Goal: Task Accomplishment & Management: Complete application form

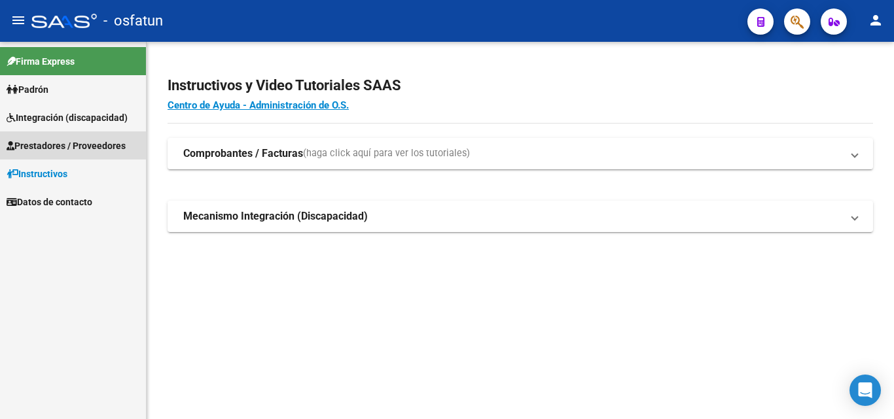
click at [68, 143] on span "Prestadores / Proveedores" at bounding box center [66, 146] width 119 height 14
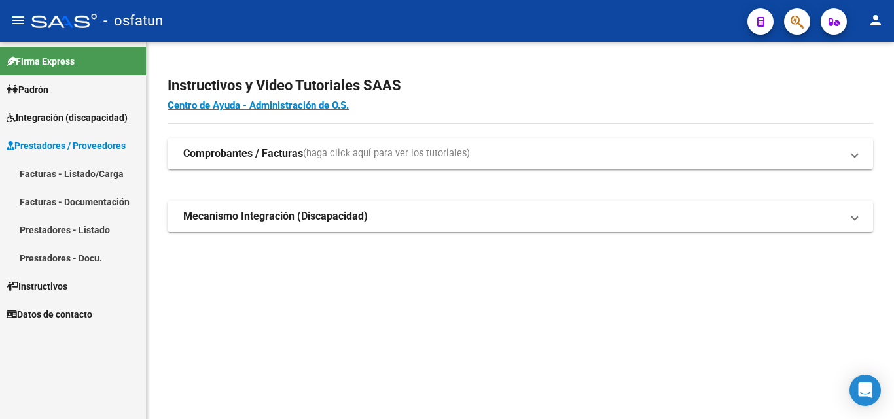
click at [75, 176] on link "Facturas - Listado/Carga" at bounding box center [73, 174] width 146 height 28
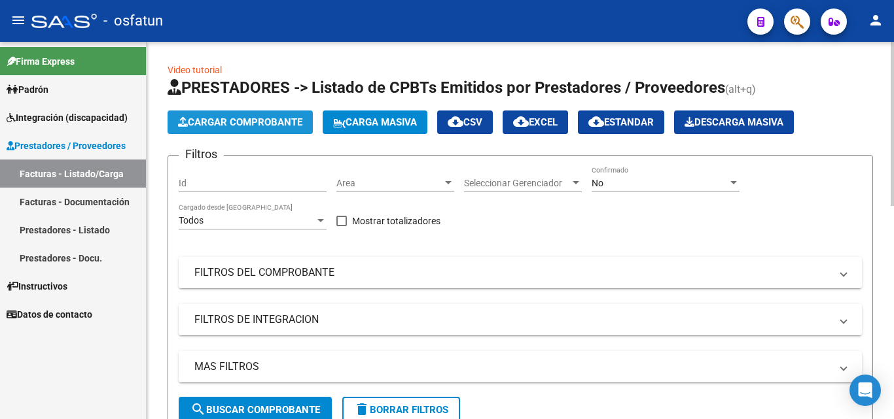
click at [194, 122] on span "Cargar Comprobante" at bounding box center [240, 122] width 124 height 12
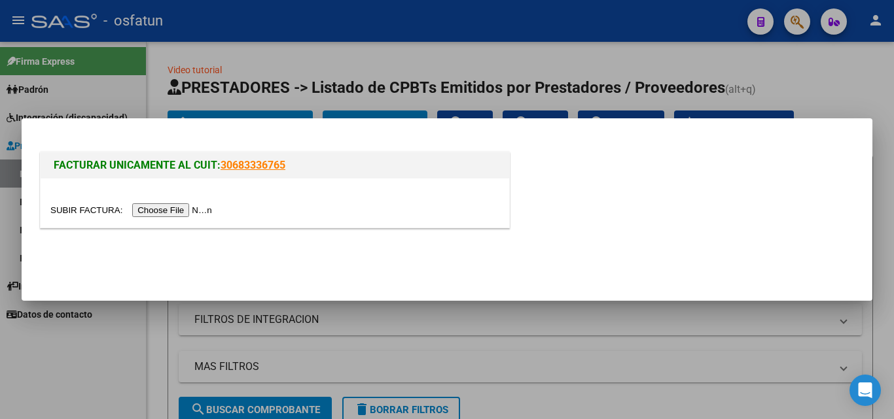
click at [190, 210] on input "file" at bounding box center [133, 210] width 166 height 14
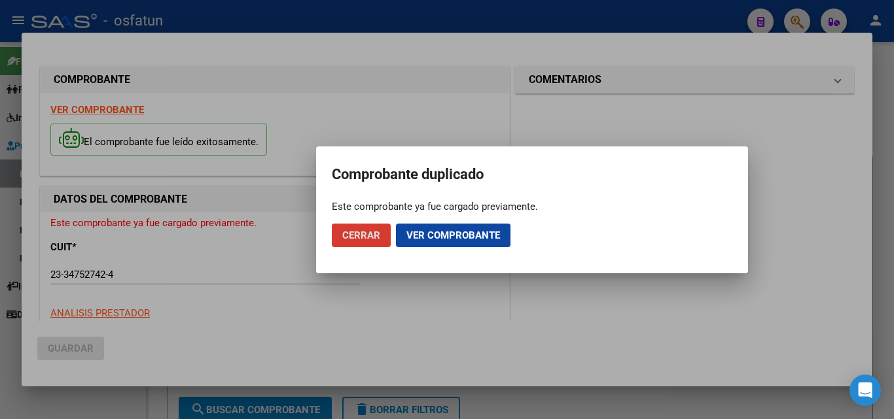
click at [372, 236] on span "Cerrar" at bounding box center [361, 236] width 38 height 12
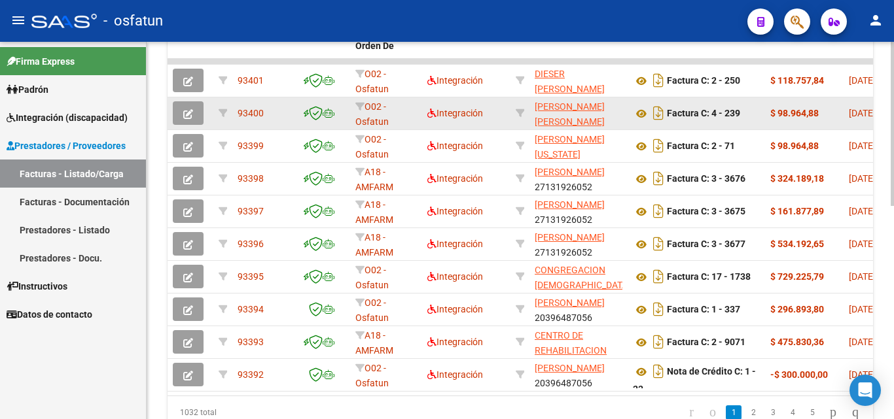
scroll to position [458, 0]
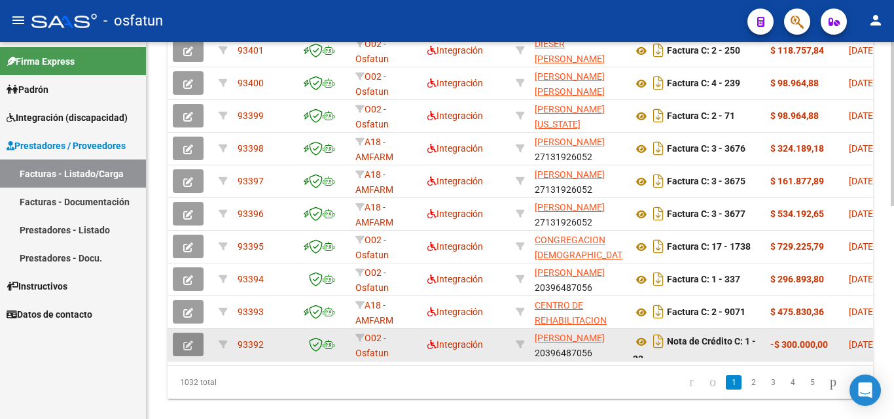
click at [190, 348] on icon "button" at bounding box center [188, 346] width 10 height 10
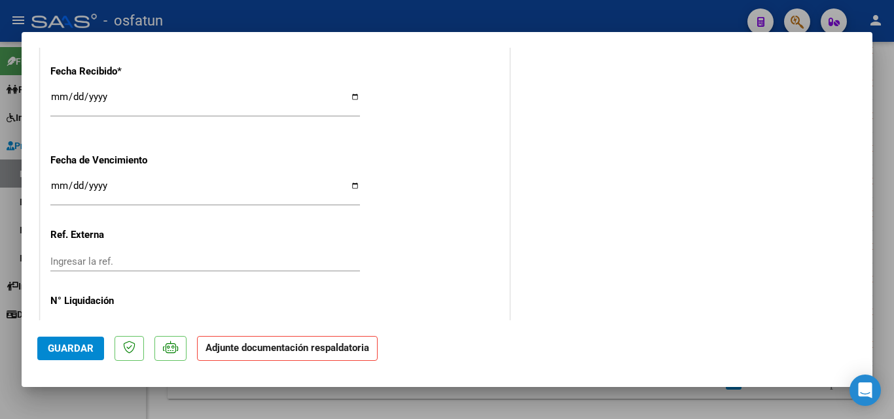
scroll to position [990, 0]
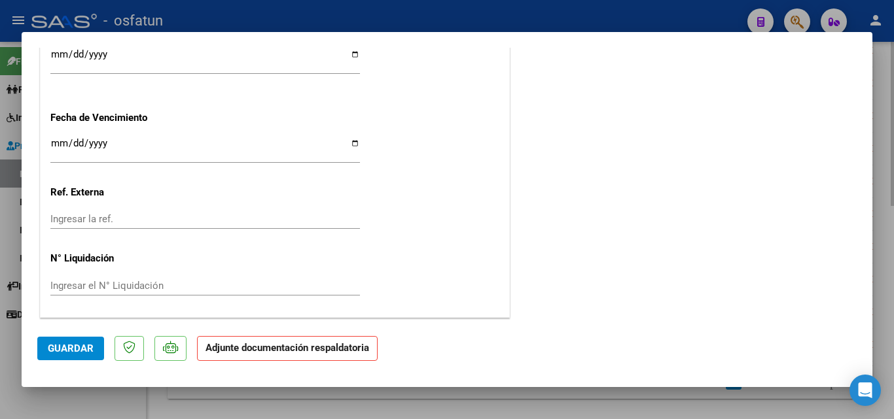
click at [892, 162] on div at bounding box center [447, 209] width 894 height 419
type input "$ 0,00"
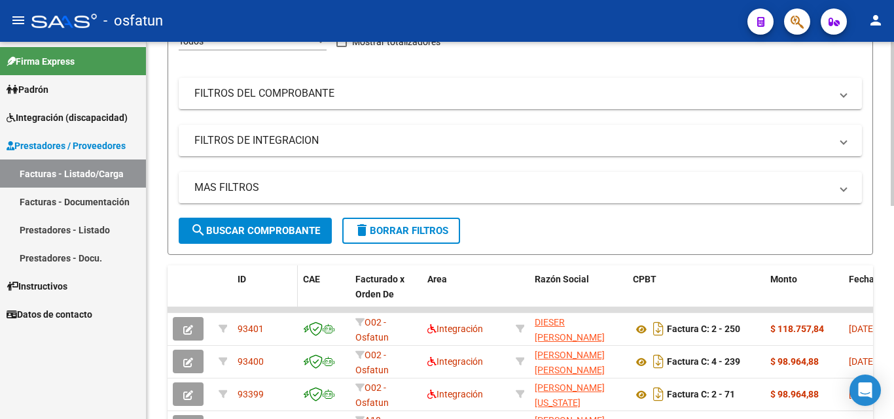
scroll to position [65, 0]
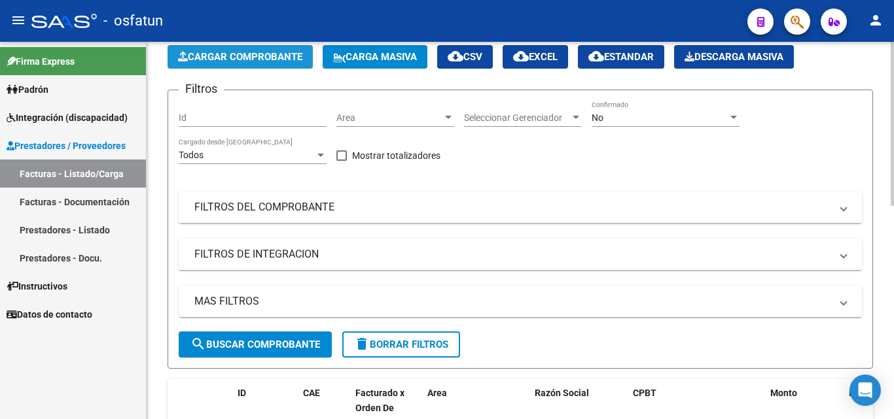
click at [256, 56] on span "Cargar Comprobante" at bounding box center [240, 57] width 124 height 12
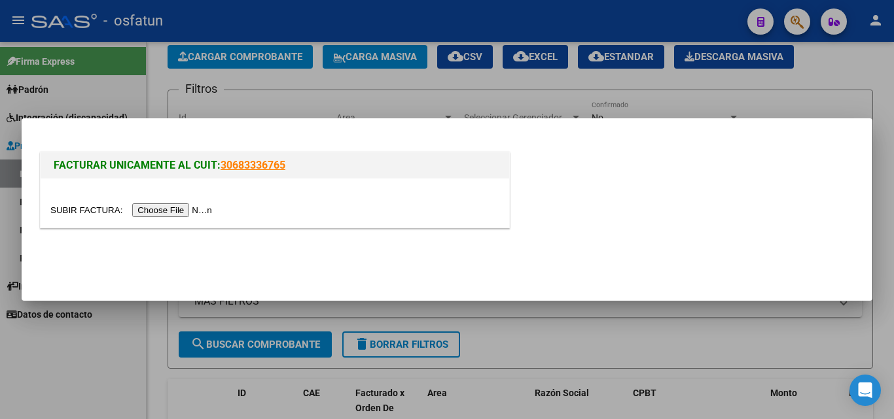
click at [196, 208] on input "file" at bounding box center [133, 210] width 166 height 14
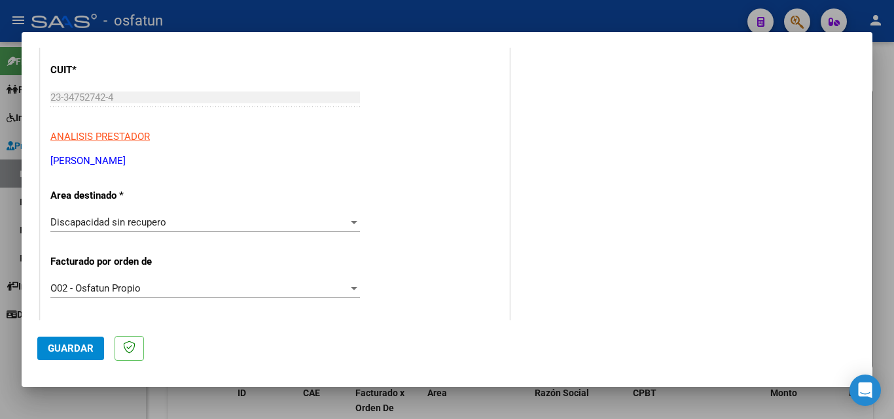
scroll to position [0, 0]
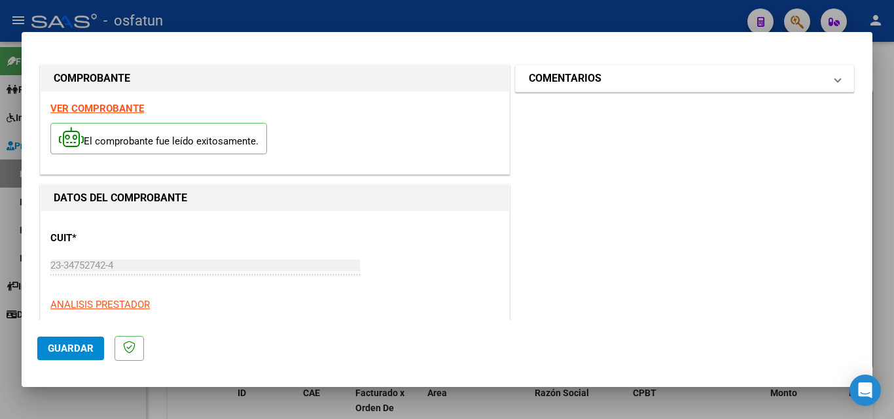
click at [657, 86] on mat-panel-title "COMENTARIOS" at bounding box center [677, 79] width 296 height 16
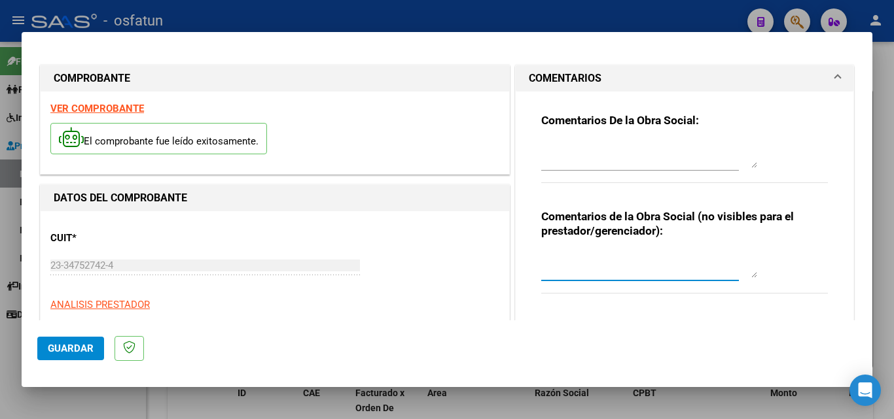
click at [602, 269] on textarea at bounding box center [649, 265] width 216 height 26
click at [610, 309] on div "Comentarios De la Obra Social: Comentarios de la Obra Social (no visibles para …" at bounding box center [684, 205] width 306 height 226
type textarea "NC corresponde a anulación de factura 1100"
click at [778, 329] on mat-dialog-actions "Guardar" at bounding box center [446, 347] width 819 height 52
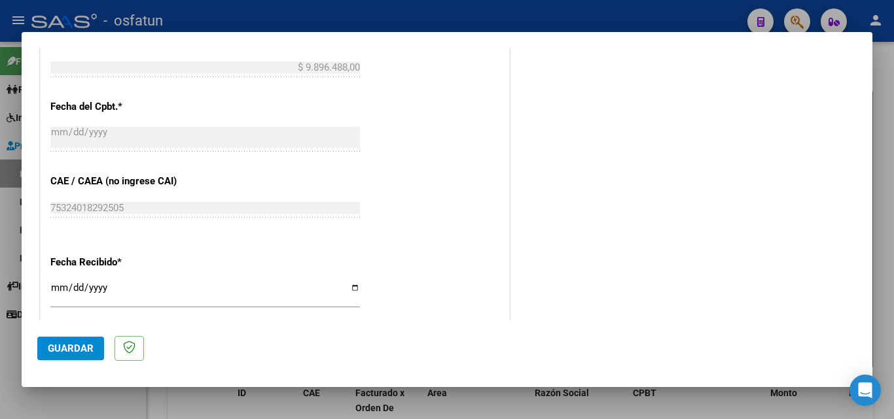
scroll to position [888, 0]
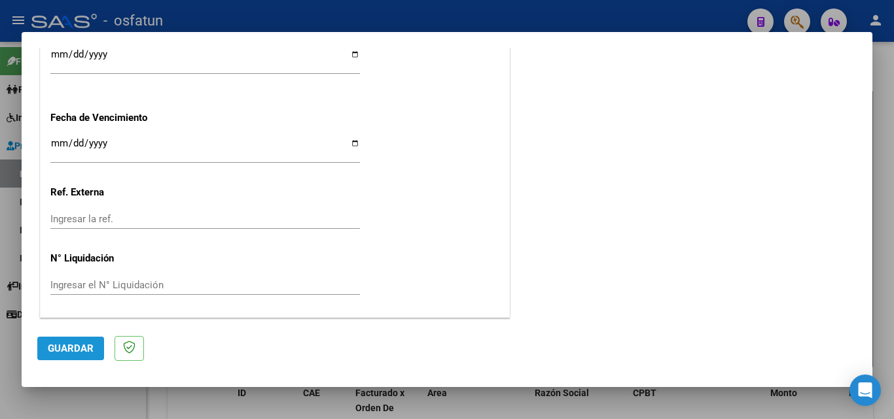
click at [70, 351] on span "Guardar" at bounding box center [71, 349] width 46 height 12
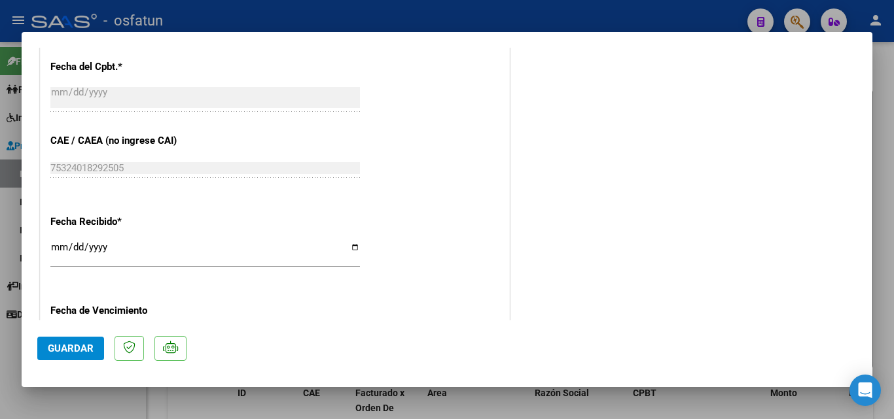
scroll to position [913, 0]
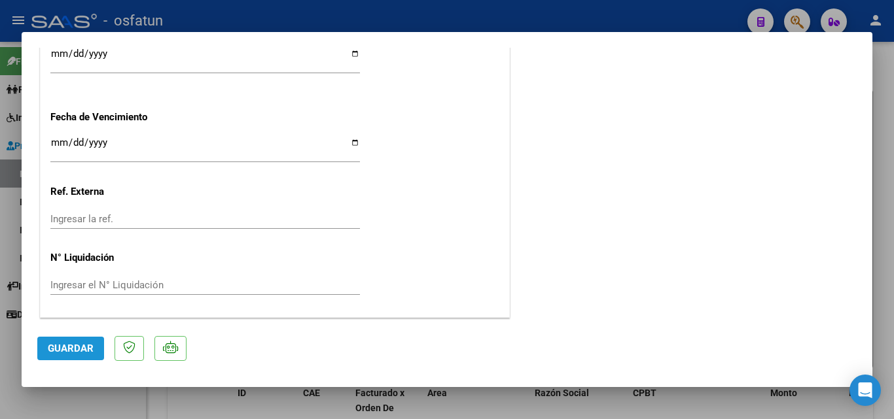
click at [80, 351] on span "Guardar" at bounding box center [71, 349] width 46 height 12
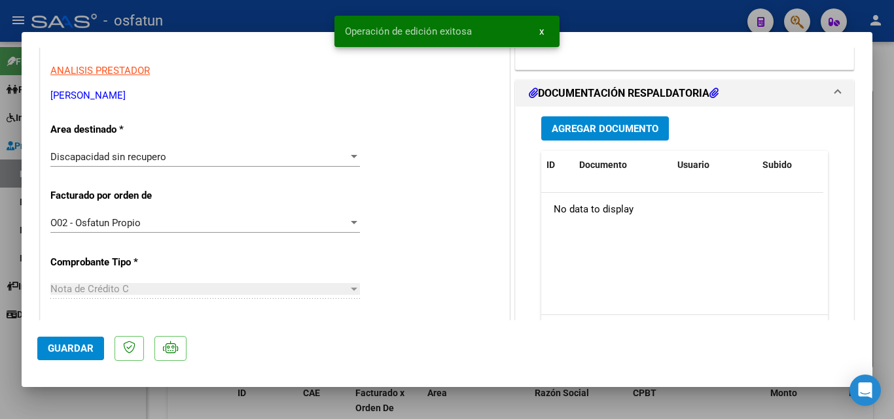
scroll to position [0, 0]
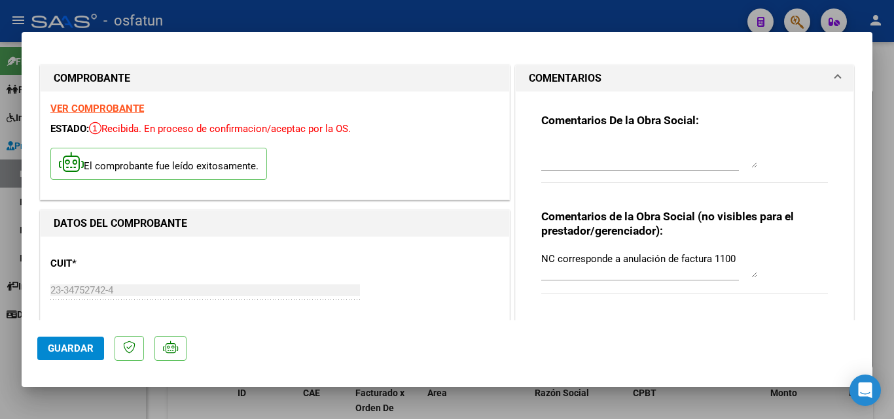
click at [882, 281] on div at bounding box center [447, 209] width 894 height 419
type input "$ 0,00"
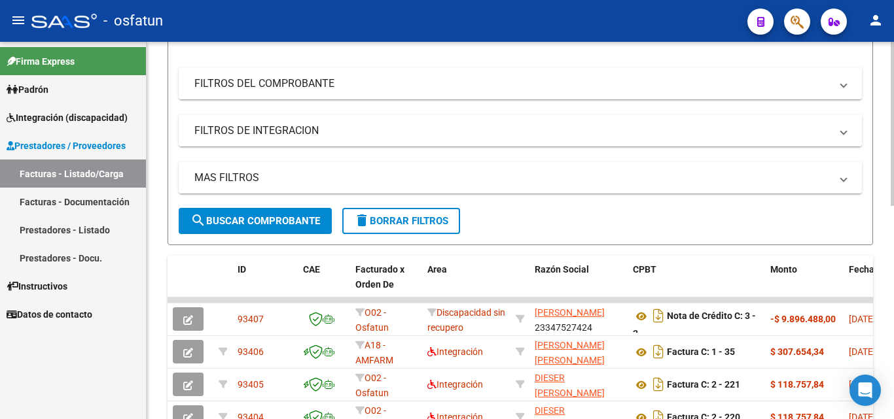
scroll to position [196, 0]
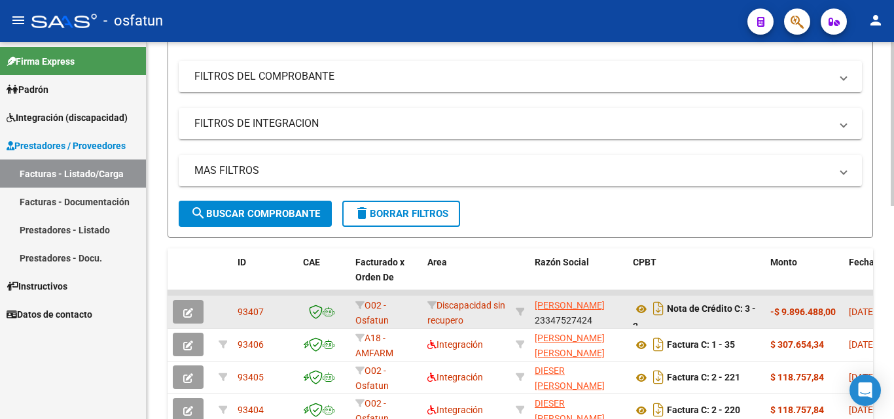
drag, startPoint x: 265, startPoint y: 313, endPoint x: 236, endPoint y: 317, distance: 29.1
click at [236, 317] on datatable-body-cell "93407" at bounding box center [264, 312] width 65 height 32
copy span "93407"
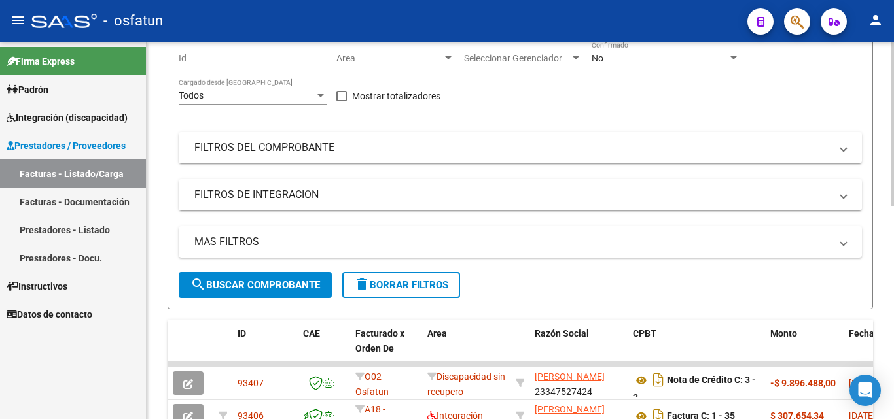
scroll to position [0, 0]
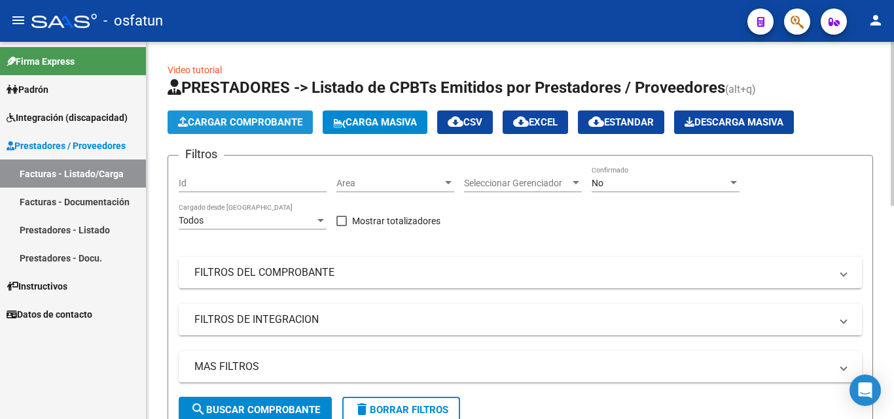
click at [251, 129] on button "Cargar Comprobante" at bounding box center [239, 123] width 145 height 24
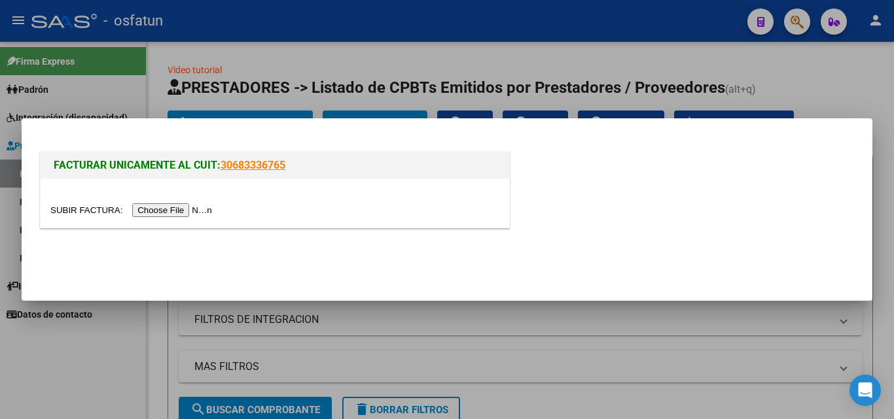
click at [200, 212] on input "file" at bounding box center [133, 210] width 166 height 14
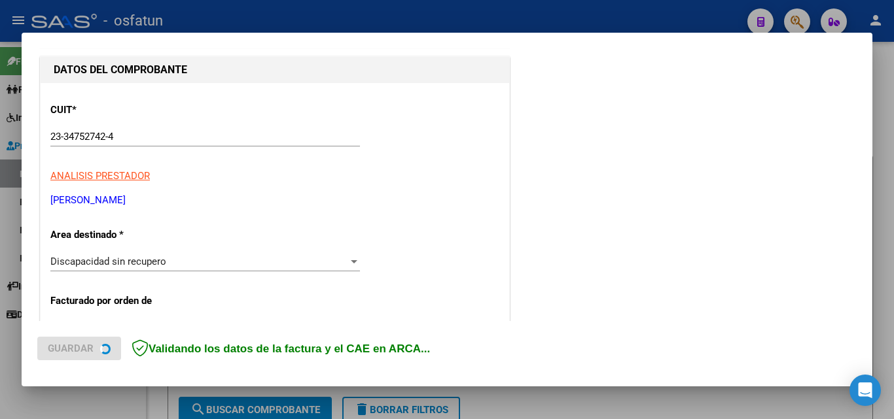
scroll to position [131, 0]
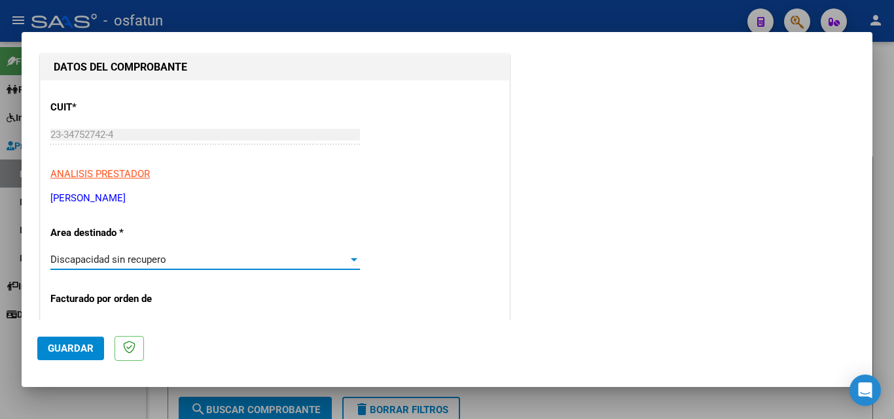
click at [351, 261] on div at bounding box center [354, 259] width 7 height 3
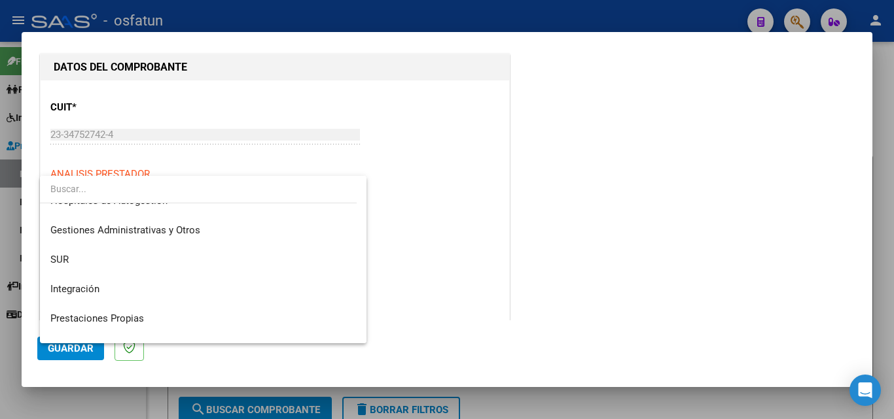
scroll to position [0, 0]
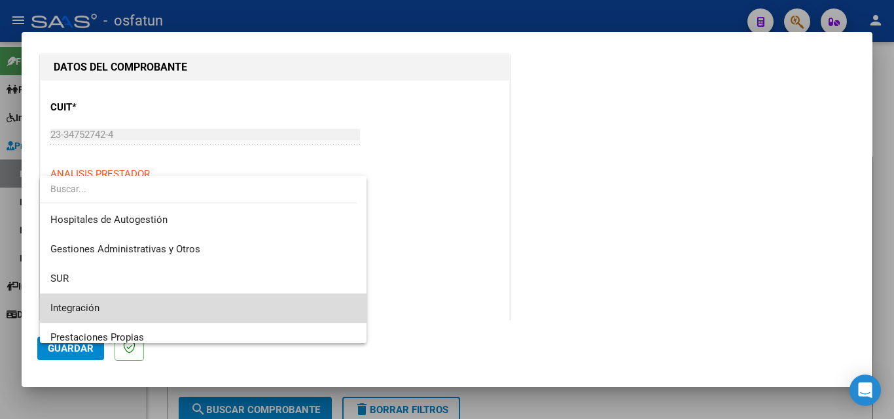
click at [242, 317] on span "Integración" at bounding box center [203, 308] width 306 height 29
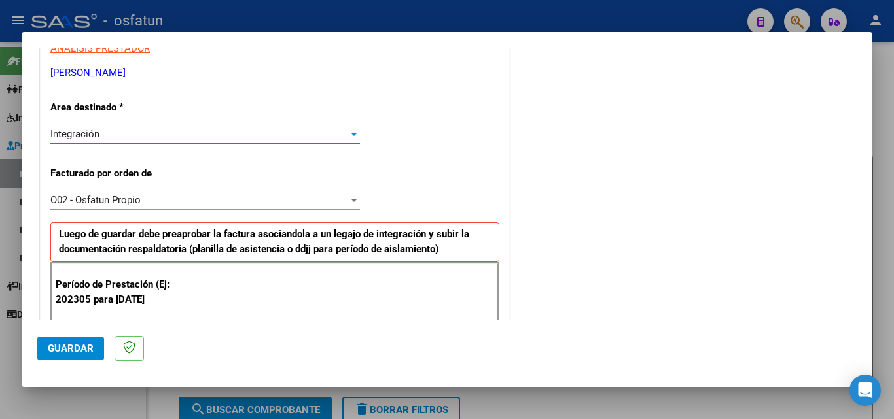
scroll to position [393, 0]
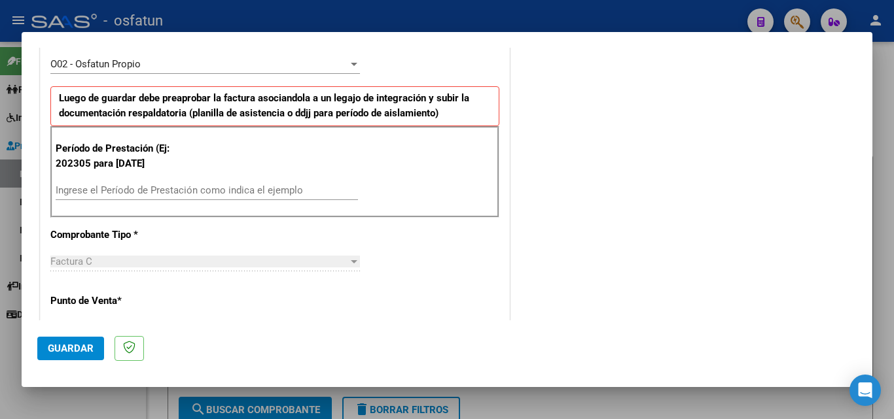
click at [158, 190] on input "Ingrese el Período de Prestación como indica el ejemplo" at bounding box center [207, 190] width 302 height 12
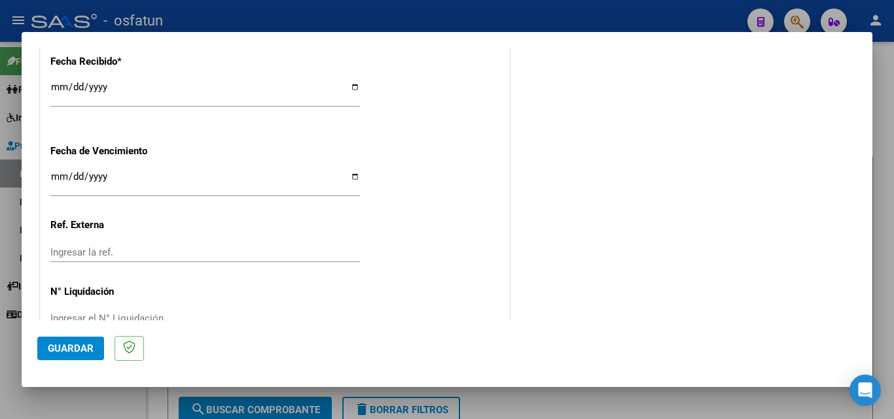
scroll to position [1019, 0]
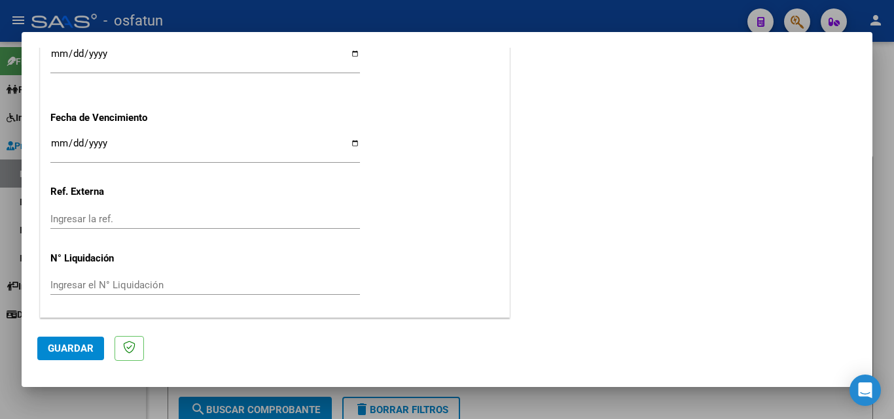
type input "202507"
click at [94, 353] on button "Guardar" at bounding box center [70, 349] width 67 height 24
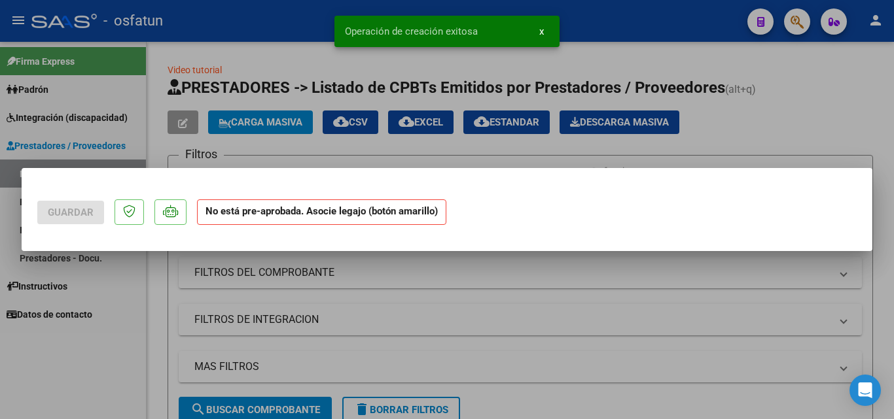
scroll to position [0, 0]
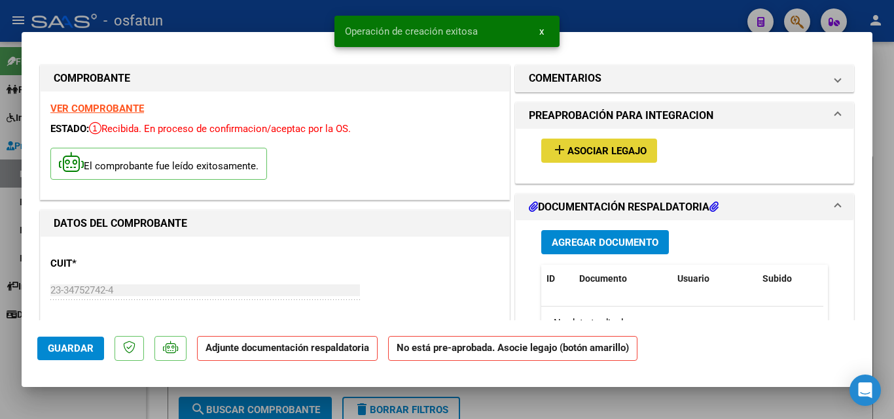
click at [572, 150] on span "Asociar Legajo" at bounding box center [606, 151] width 79 height 12
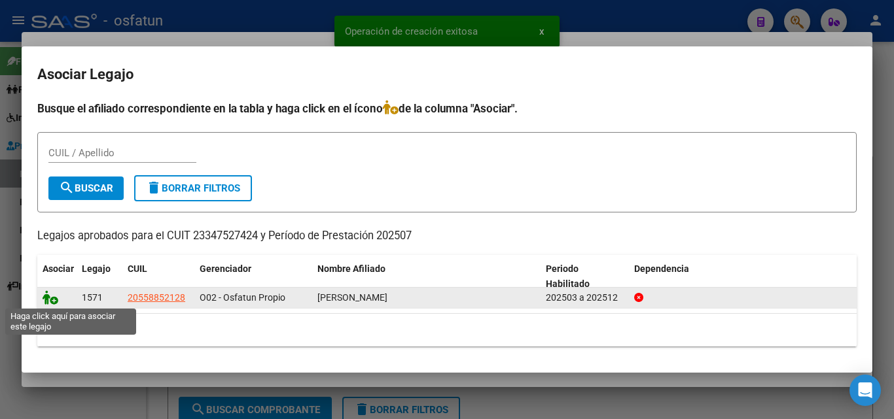
click at [52, 300] on icon at bounding box center [51, 297] width 16 height 14
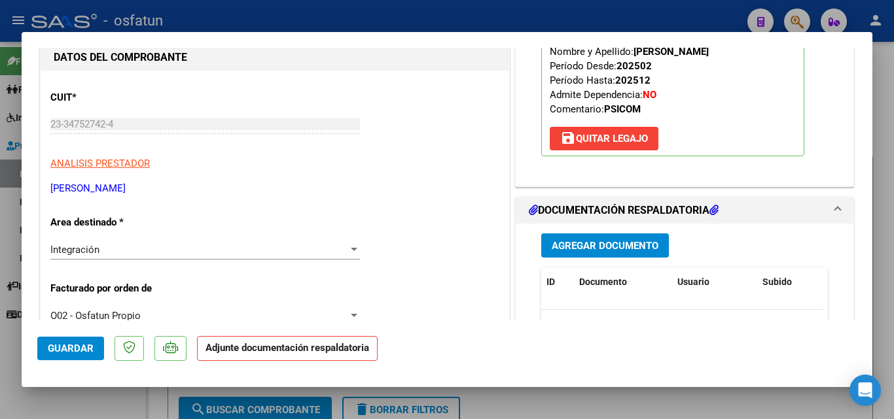
scroll to position [196, 0]
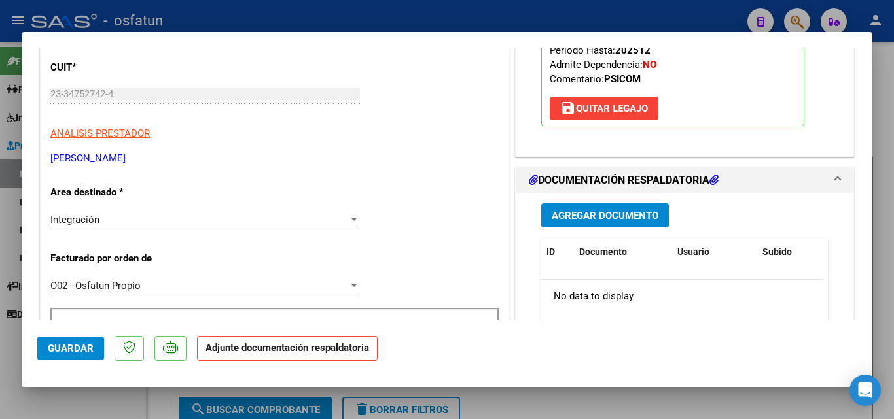
click at [584, 211] on span "Agregar Documento" at bounding box center [604, 216] width 107 height 12
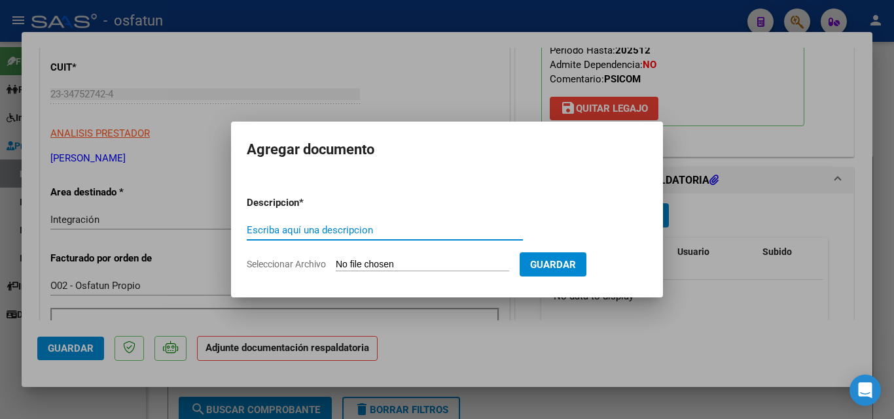
type input "s"
type input "asistencia julio"
click at [373, 261] on input "Seleccionar Archivo" at bounding box center [422, 265] width 173 height 12
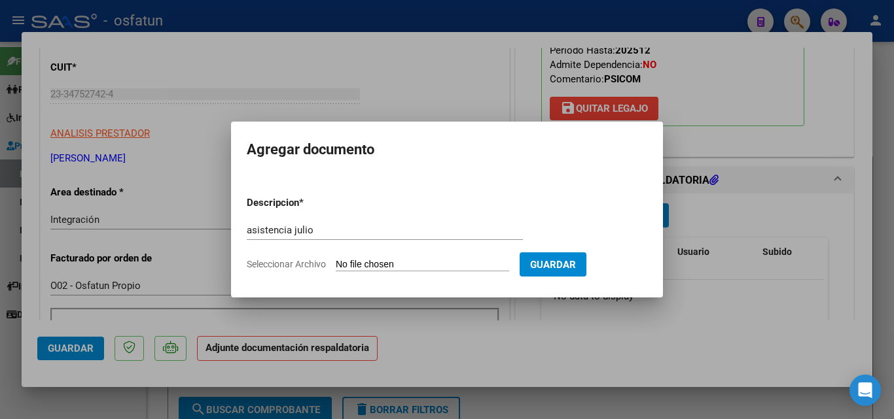
type input "C:\fakepath\asistenciaJuliopsicom.pdf"
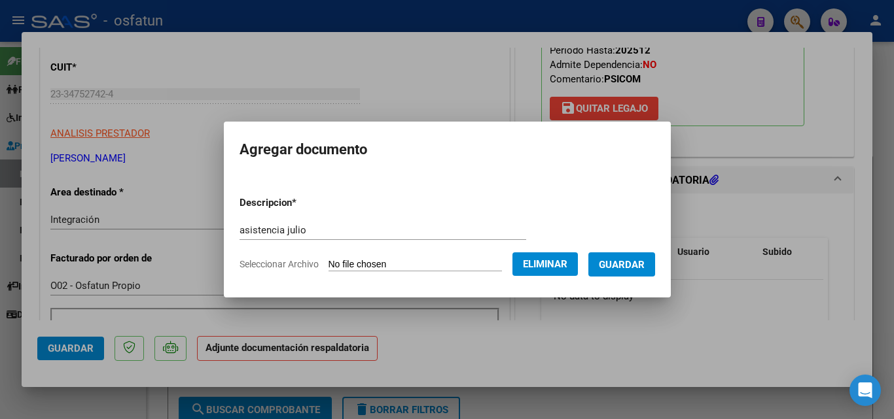
click at [626, 270] on span "Guardar" at bounding box center [622, 265] width 46 height 12
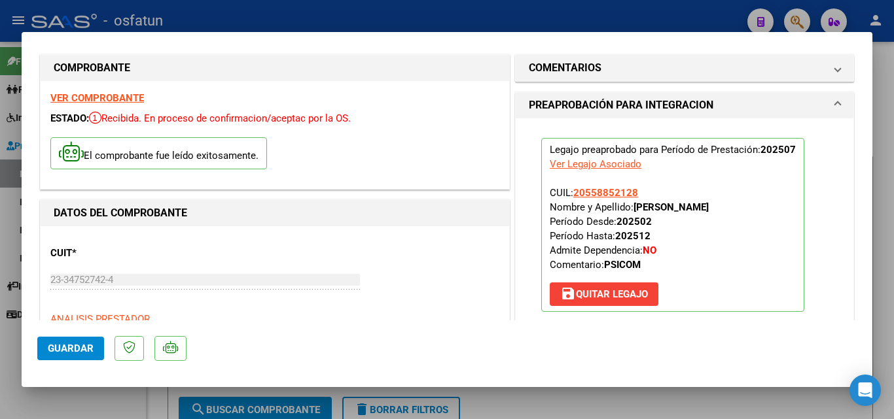
scroll to position [0, 0]
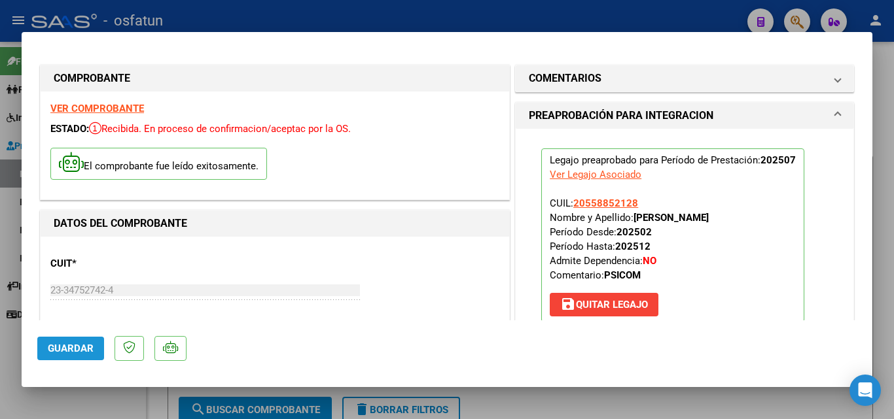
click at [73, 351] on span "Guardar" at bounding box center [71, 349] width 46 height 12
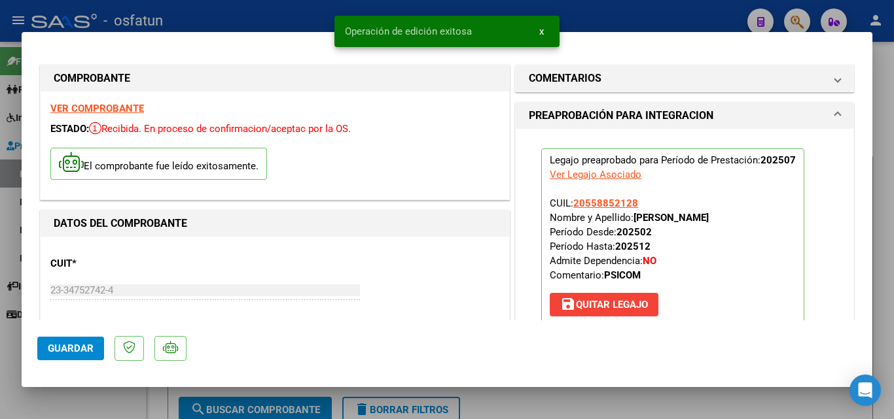
click at [881, 218] on div at bounding box center [447, 209] width 894 height 419
type input "$ 0,00"
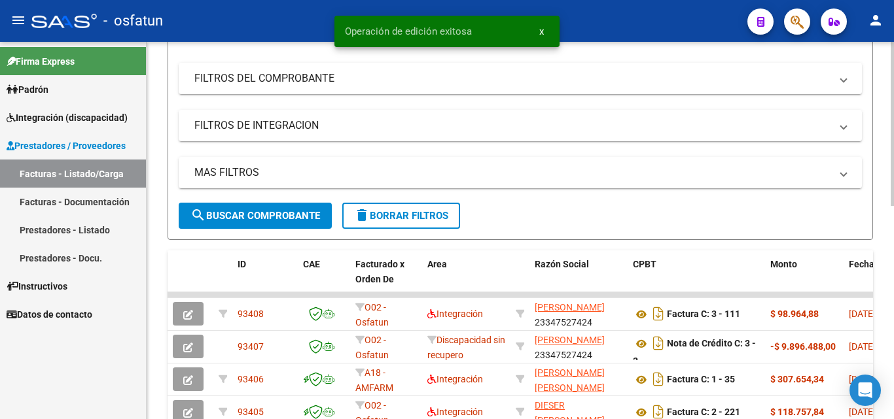
scroll to position [262, 0]
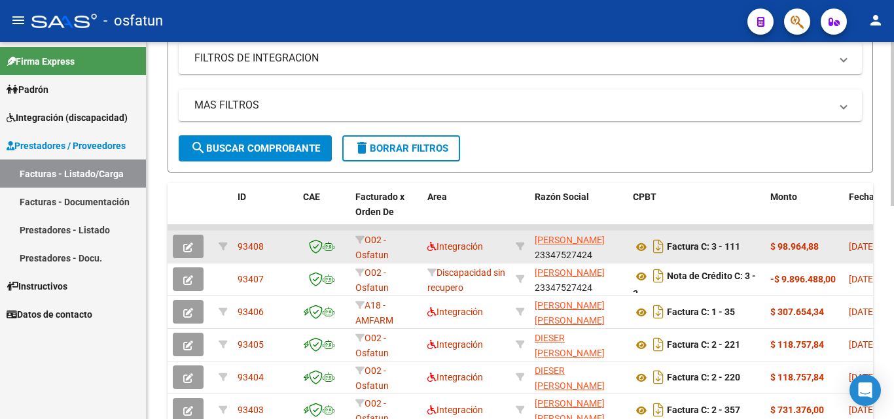
drag, startPoint x: 270, startPoint y: 251, endPoint x: 245, endPoint y: 253, distance: 25.6
click at [238, 254] on datatable-body-cell "93408" at bounding box center [264, 247] width 65 height 32
copy span "93408"
